Goal: Communication & Community: Participate in discussion

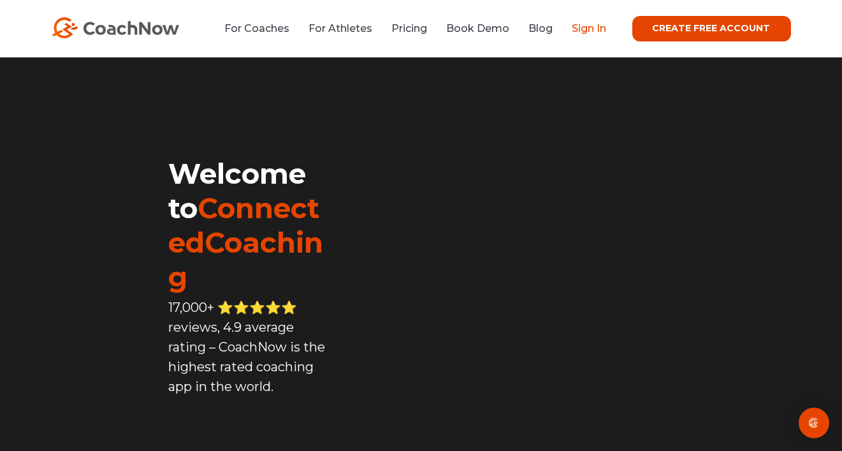
click at [607, 31] on link "Sign In" at bounding box center [590, 28] width 34 height 12
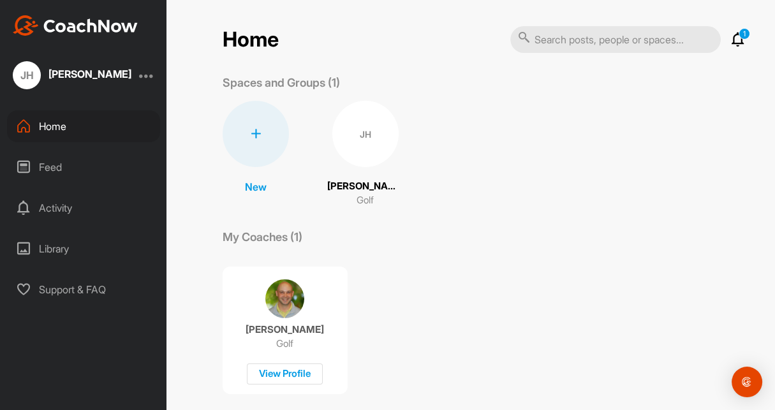
click at [734, 41] on icon at bounding box center [737, 39] width 15 height 15
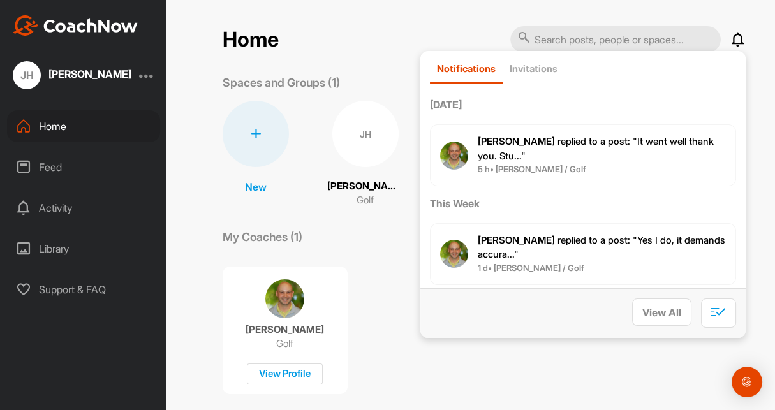
click at [566, 145] on span "[PERSON_NAME] replied to a post : "It went well thank you. Stu..."" at bounding box center [596, 148] width 236 height 27
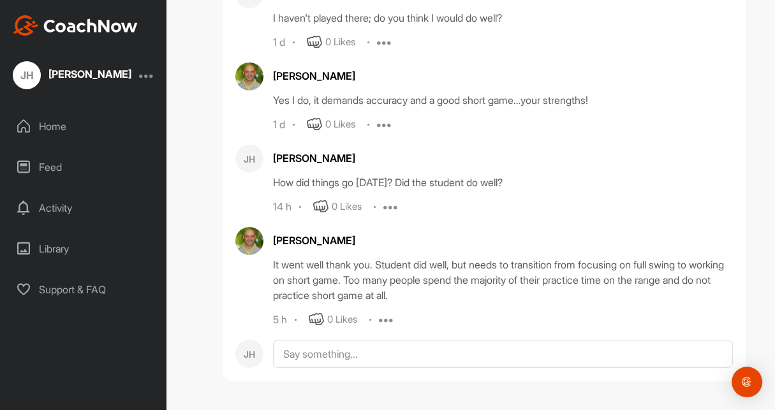
scroll to position [95456, 0]
